Goal: Navigation & Orientation: Find specific page/section

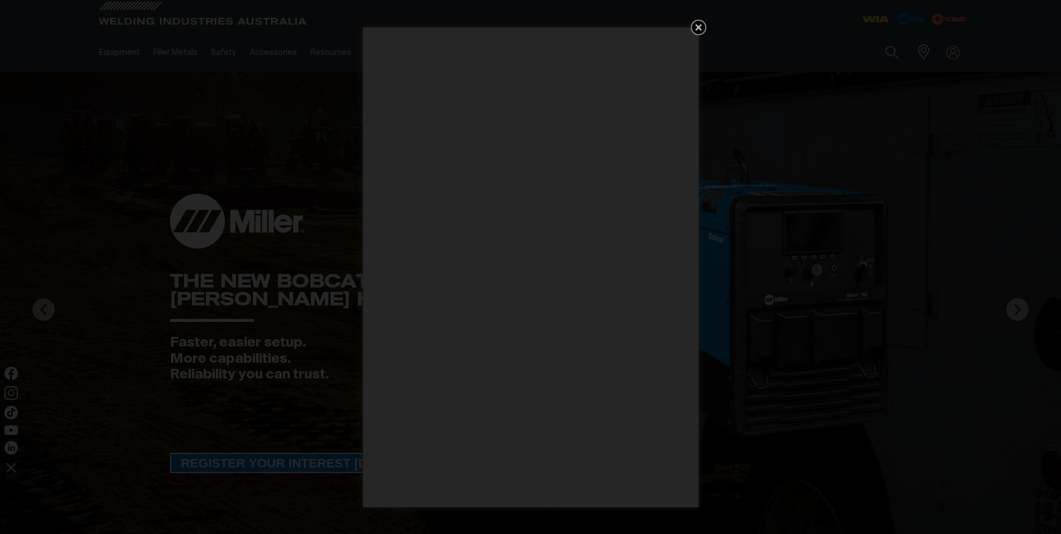
click at [696, 24] on icon "Get 5 WIA Welding Guides Free!" at bounding box center [698, 27] width 13 height 13
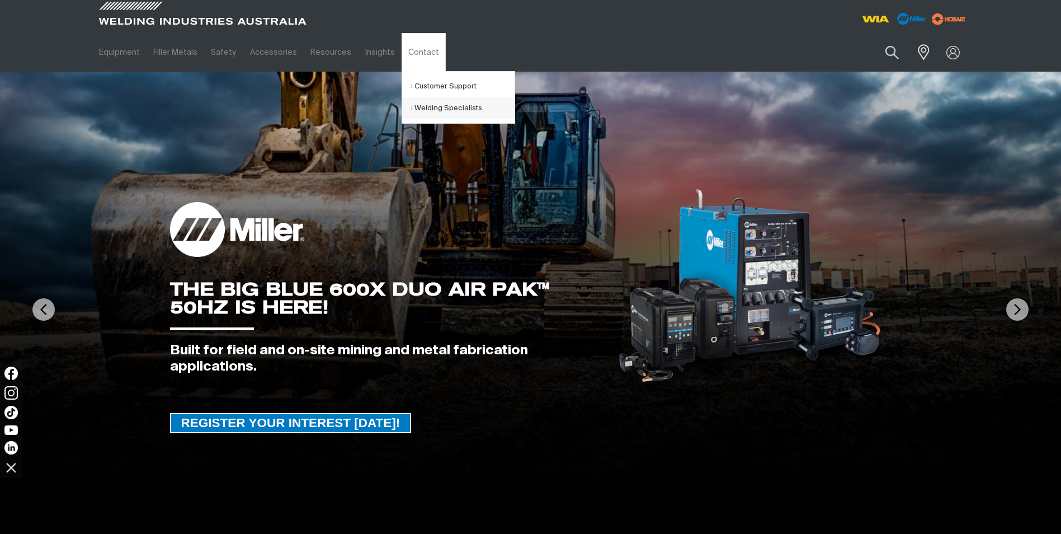
click at [415, 107] on link "Welding Specialists" at bounding box center [462, 108] width 104 height 22
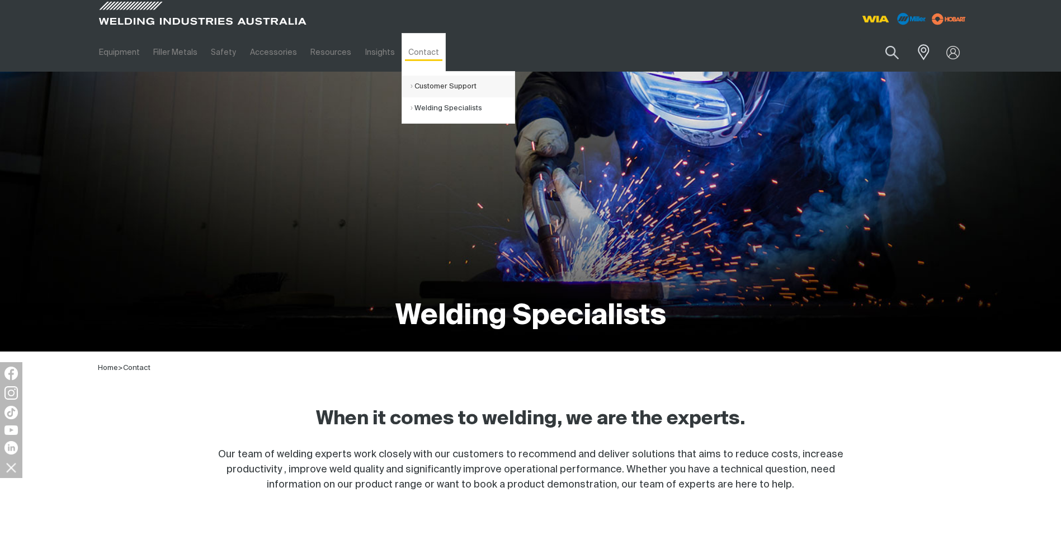
click at [419, 90] on link "Customer Support" at bounding box center [462, 86] width 104 height 22
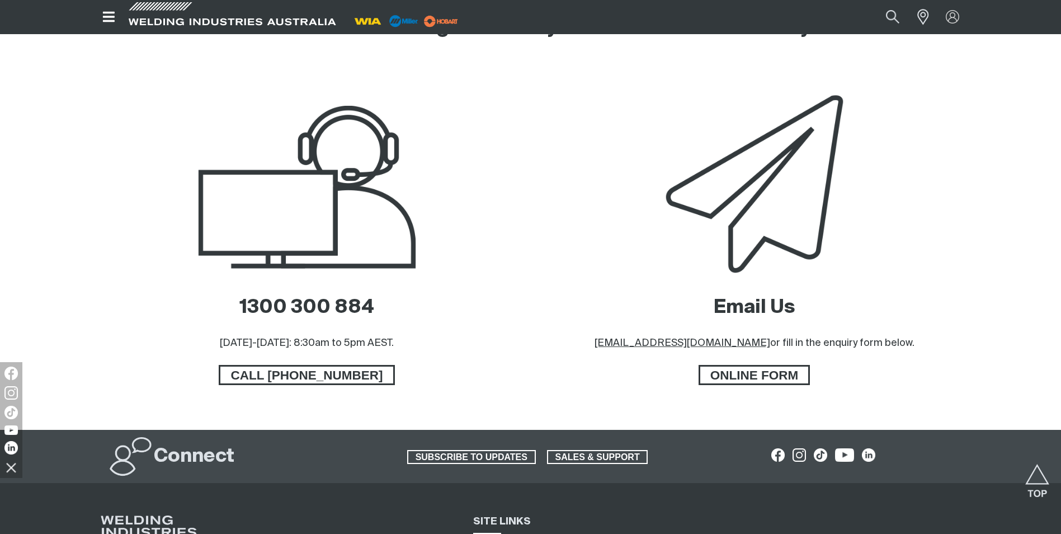
scroll to position [671, 0]
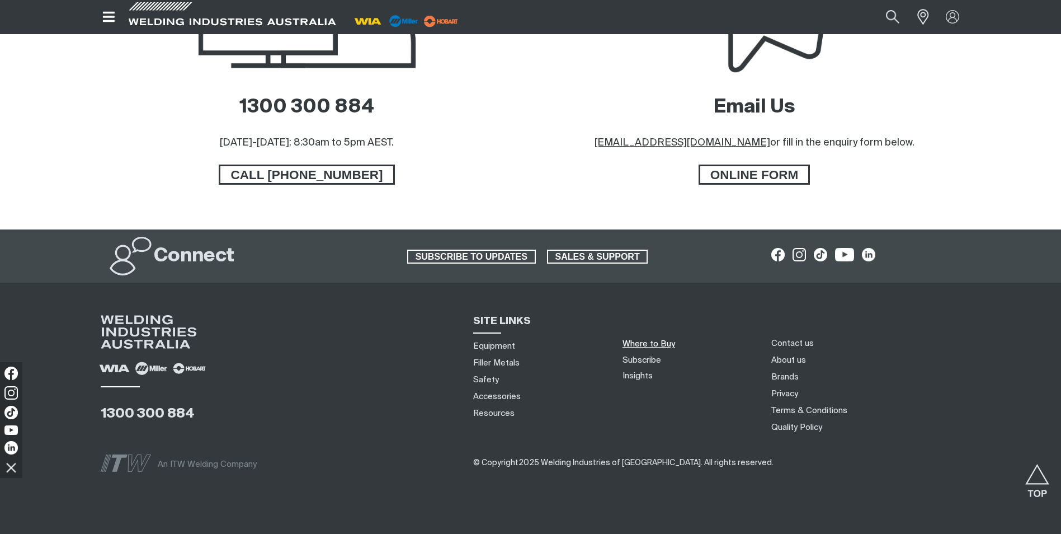
click at [638, 342] on link "Where to Buy" at bounding box center [648, 343] width 53 height 8
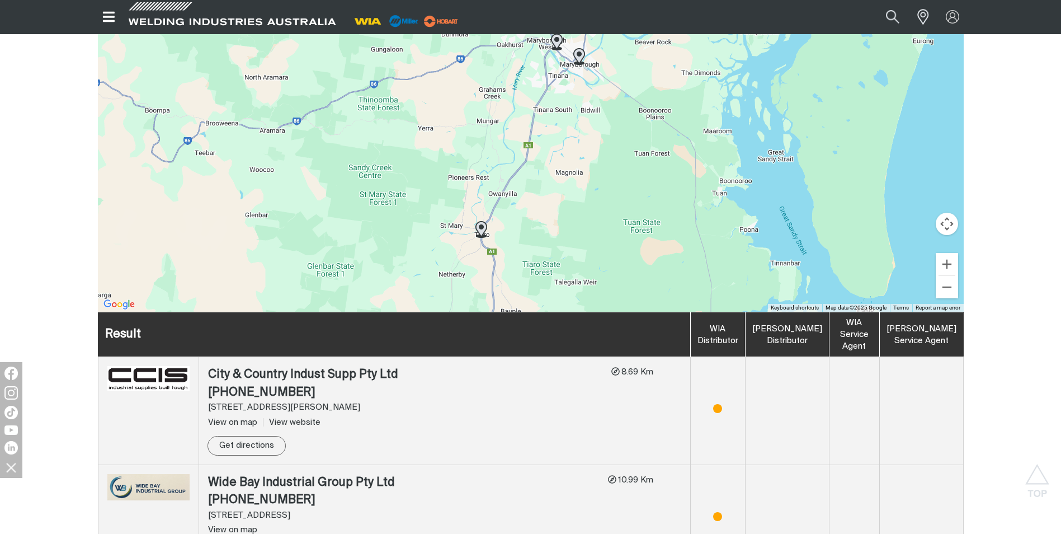
scroll to position [278, 0]
